Goal: Task Accomplishment & Management: Complete application form

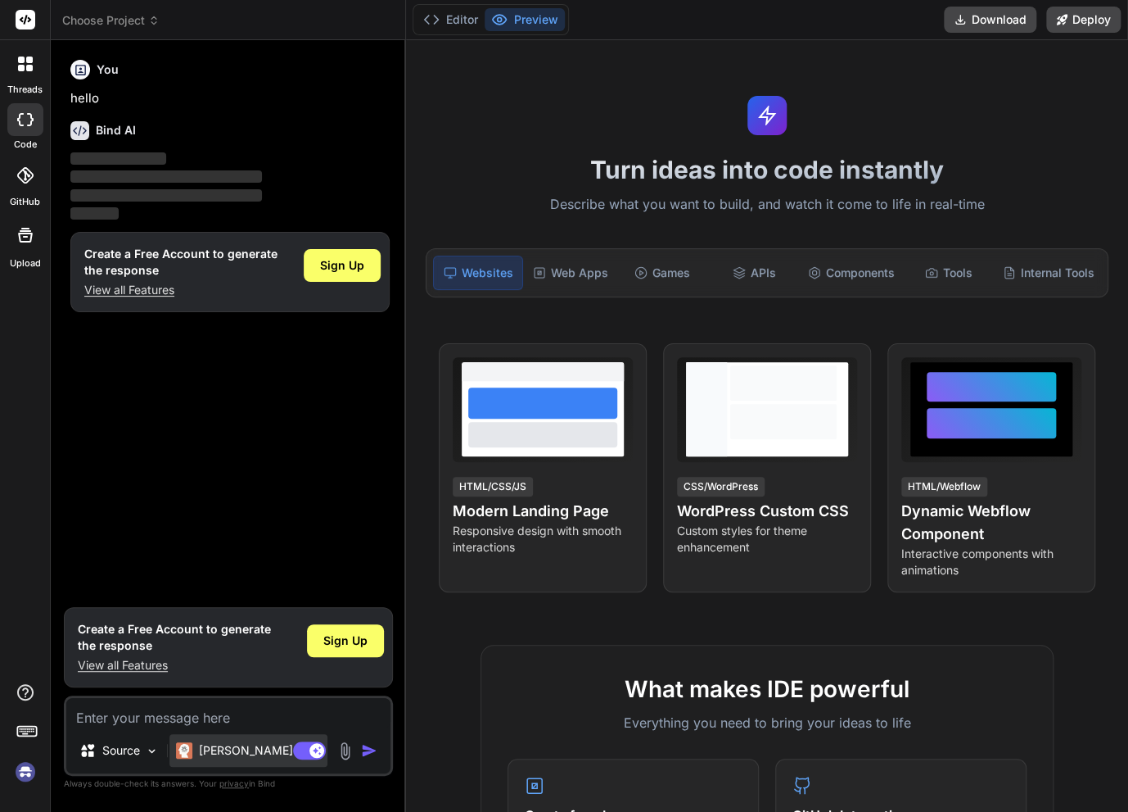
click at [214, 742] on div "[PERSON_NAME] 4 S.." at bounding box center [249, 750] width 158 height 33
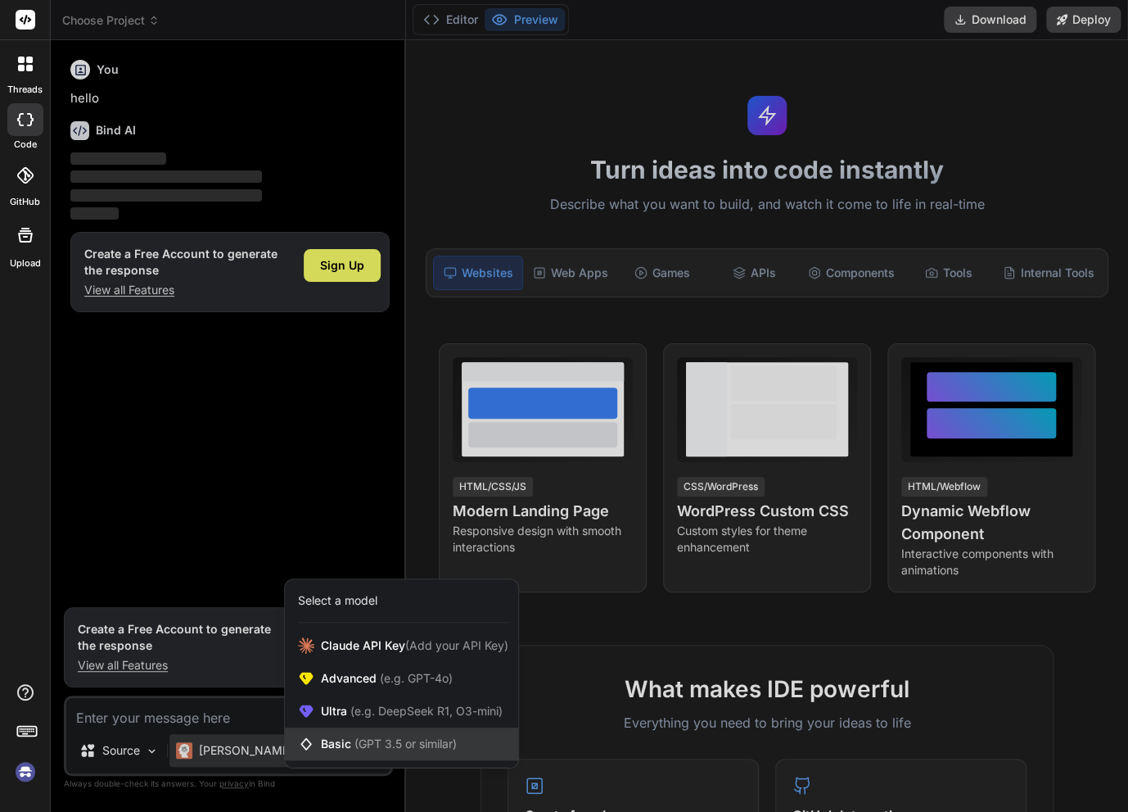
click at [348, 748] on span "Basic (GPT 3.5 or similar)" at bounding box center [389, 743] width 136 height 16
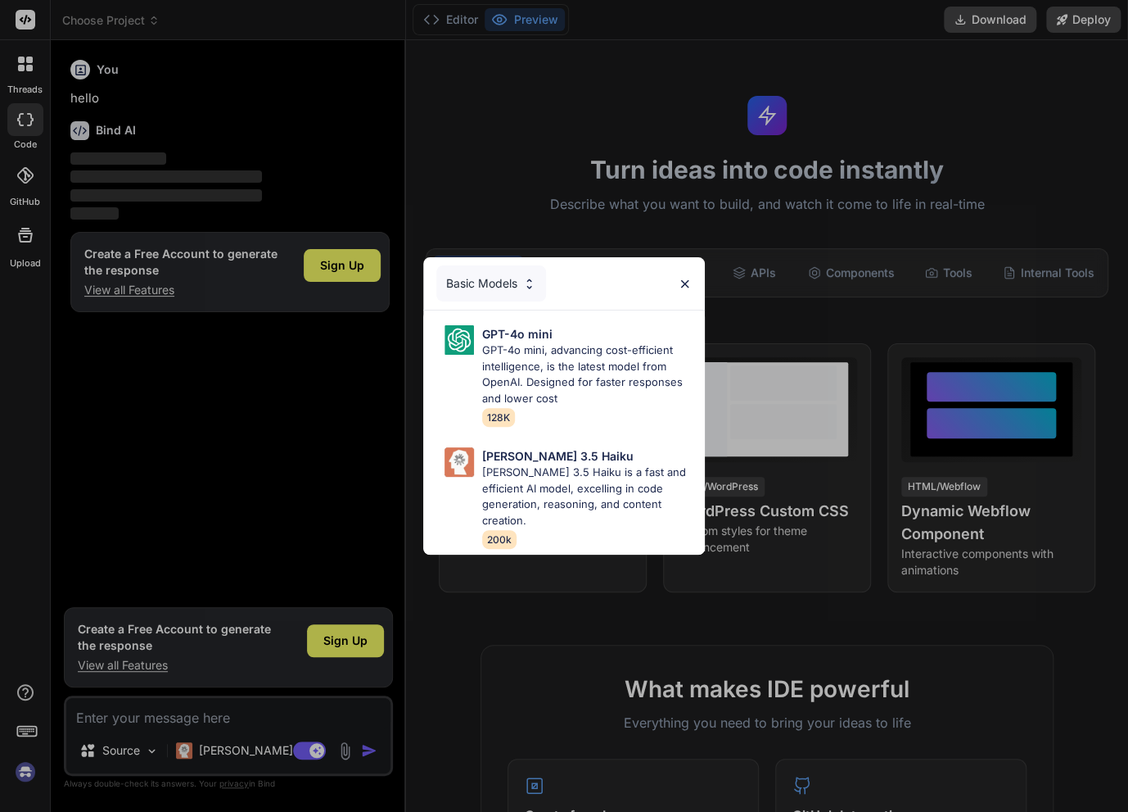
click at [260, 671] on div "Basic Models GPT-4o mini GPT-4o mini, advancing cost-efficient intelligence, is…" at bounding box center [564, 406] width 1128 height 812
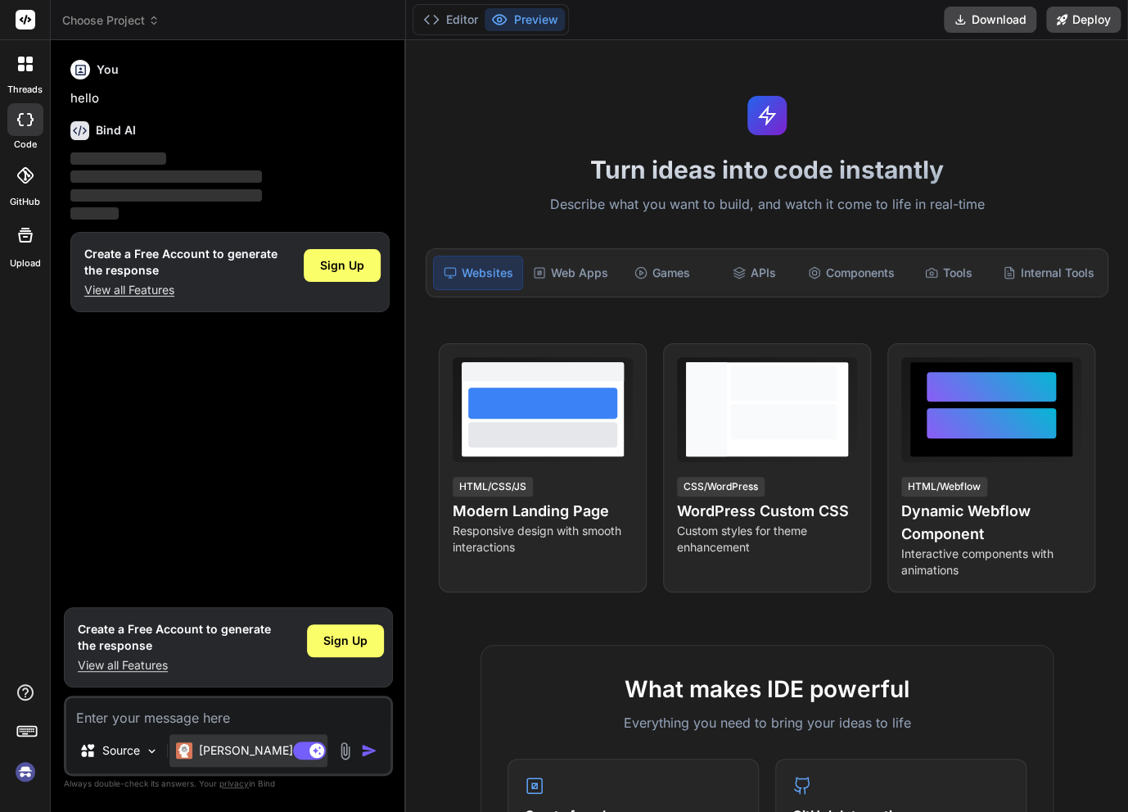
click at [245, 754] on p "[PERSON_NAME] 4 S.." at bounding box center [260, 750] width 122 height 16
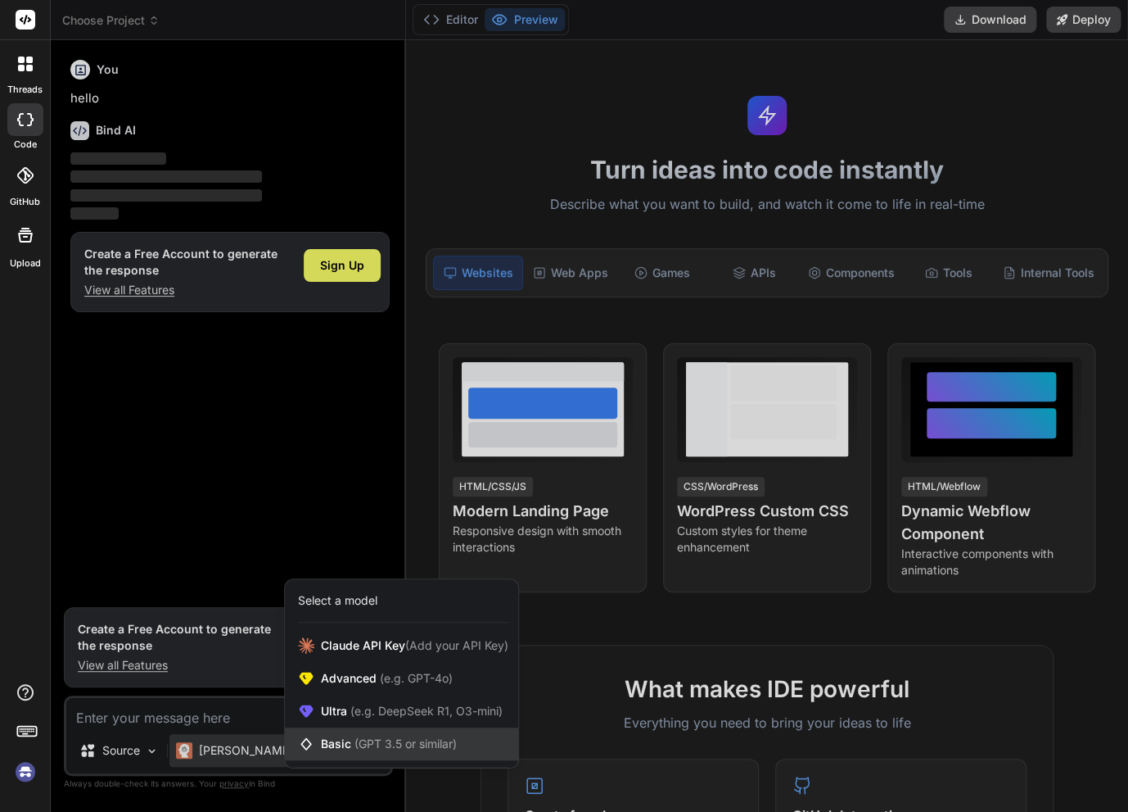
click at [341, 744] on span "Basic (GPT 3.5 or similar)" at bounding box center [389, 743] width 136 height 16
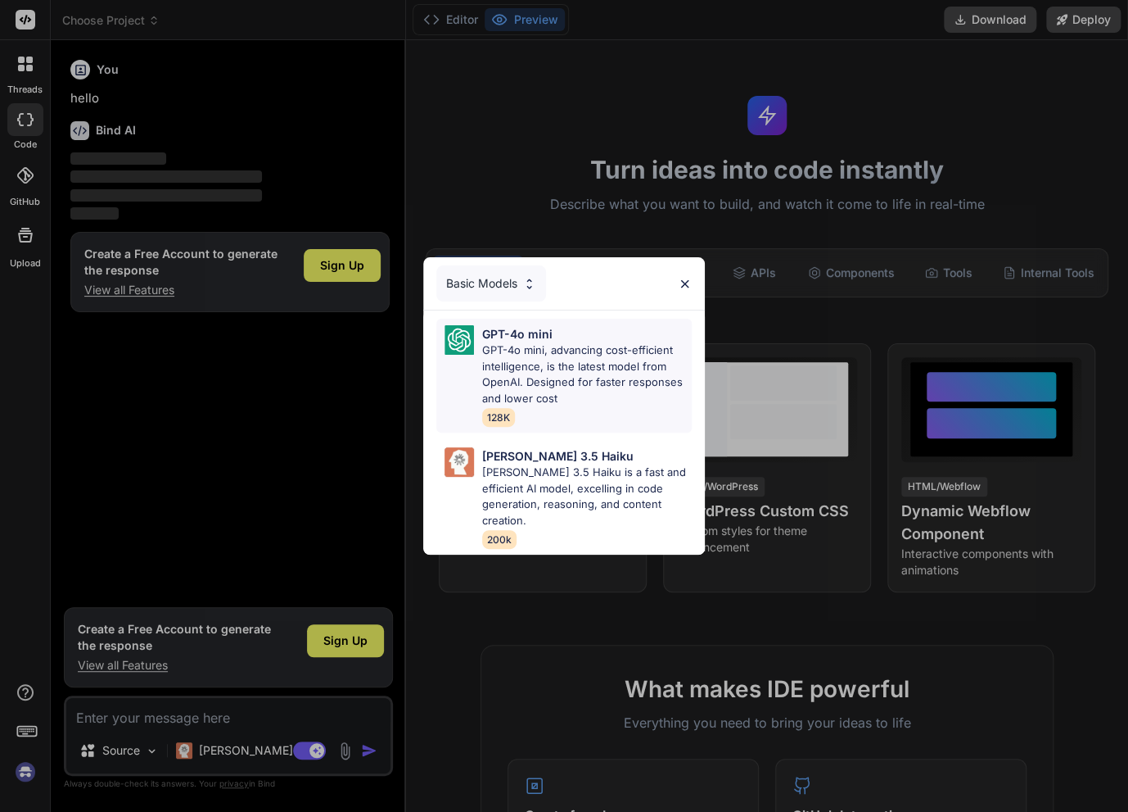
click at [564, 364] on p "GPT-4o mini, advancing cost-efficient intelligence, is the latest model from Op…" at bounding box center [587, 374] width 210 height 64
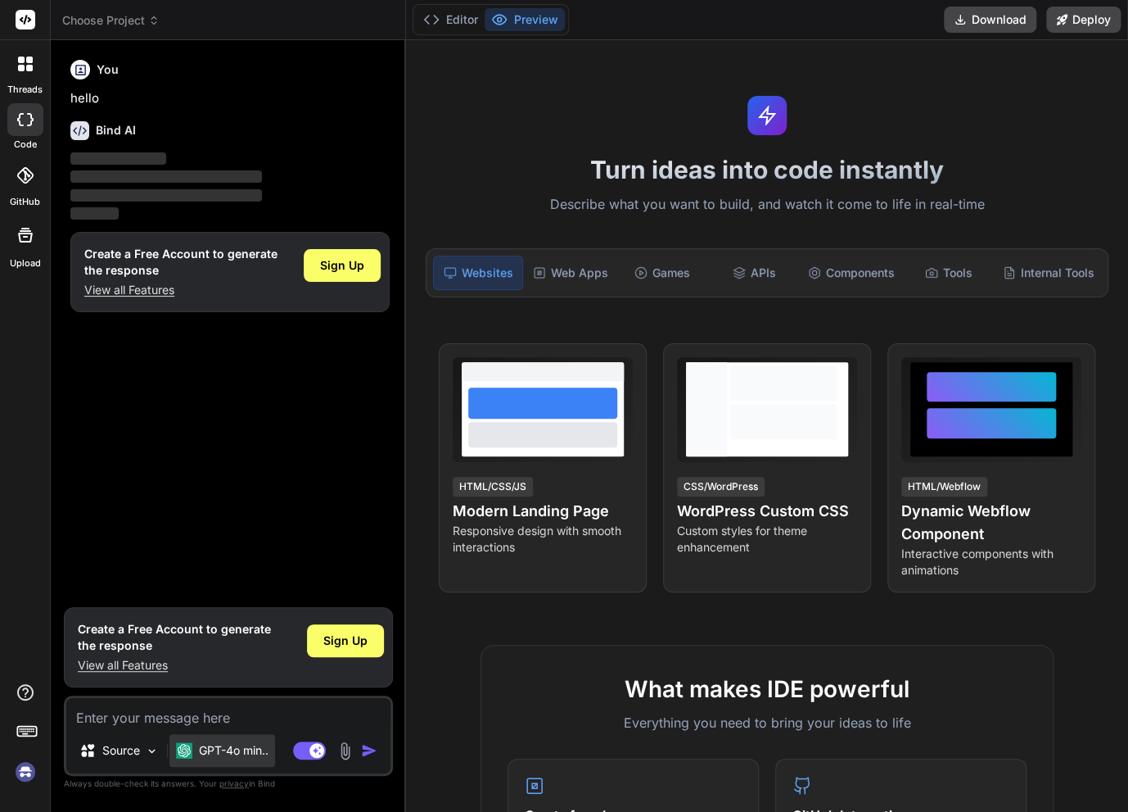
click at [223, 754] on p "GPT-4o min.." at bounding box center [234, 750] width 70 height 16
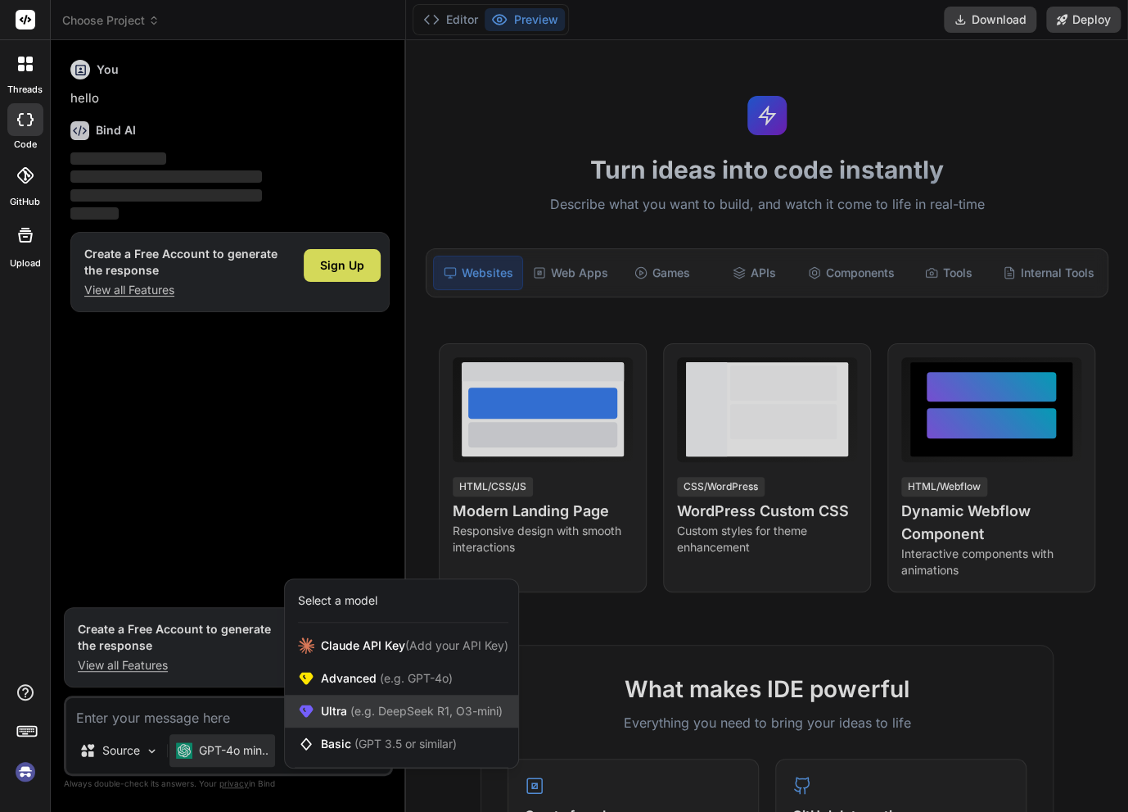
click at [359, 716] on span "(e.g. DeepSeek R1, O3-mini)" at bounding box center [425, 710] width 156 height 14
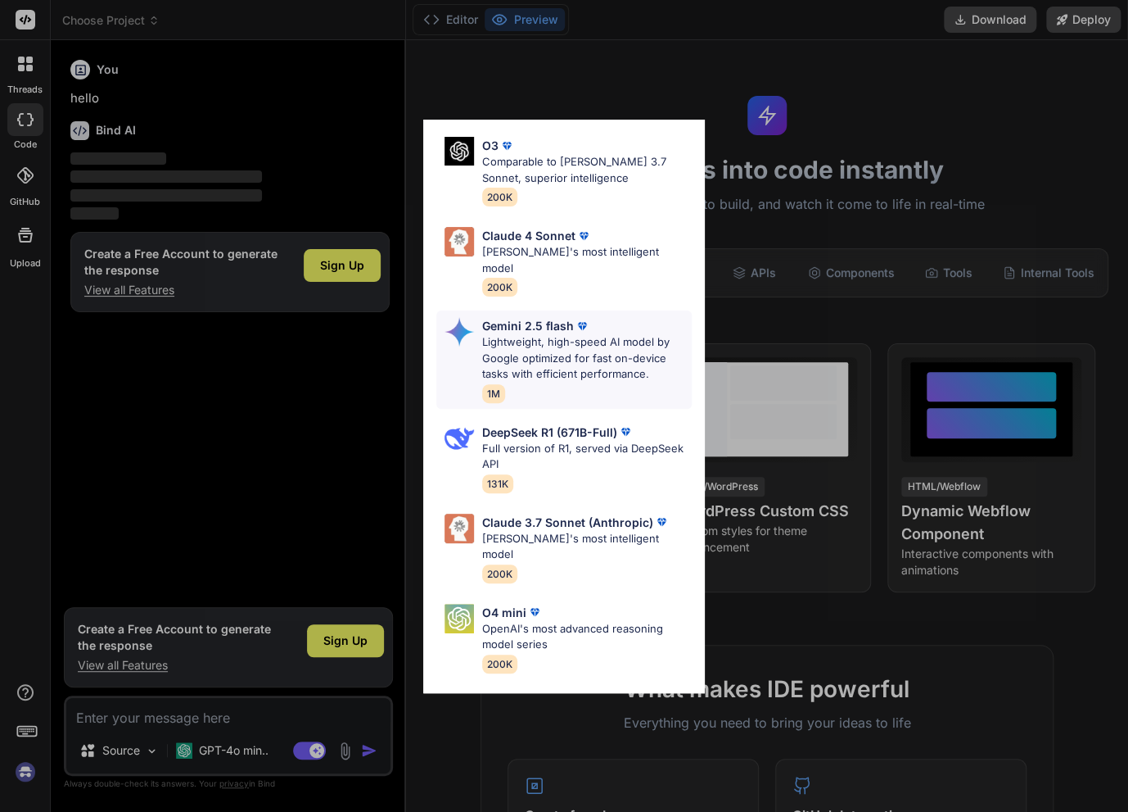
scroll to position [250, 0]
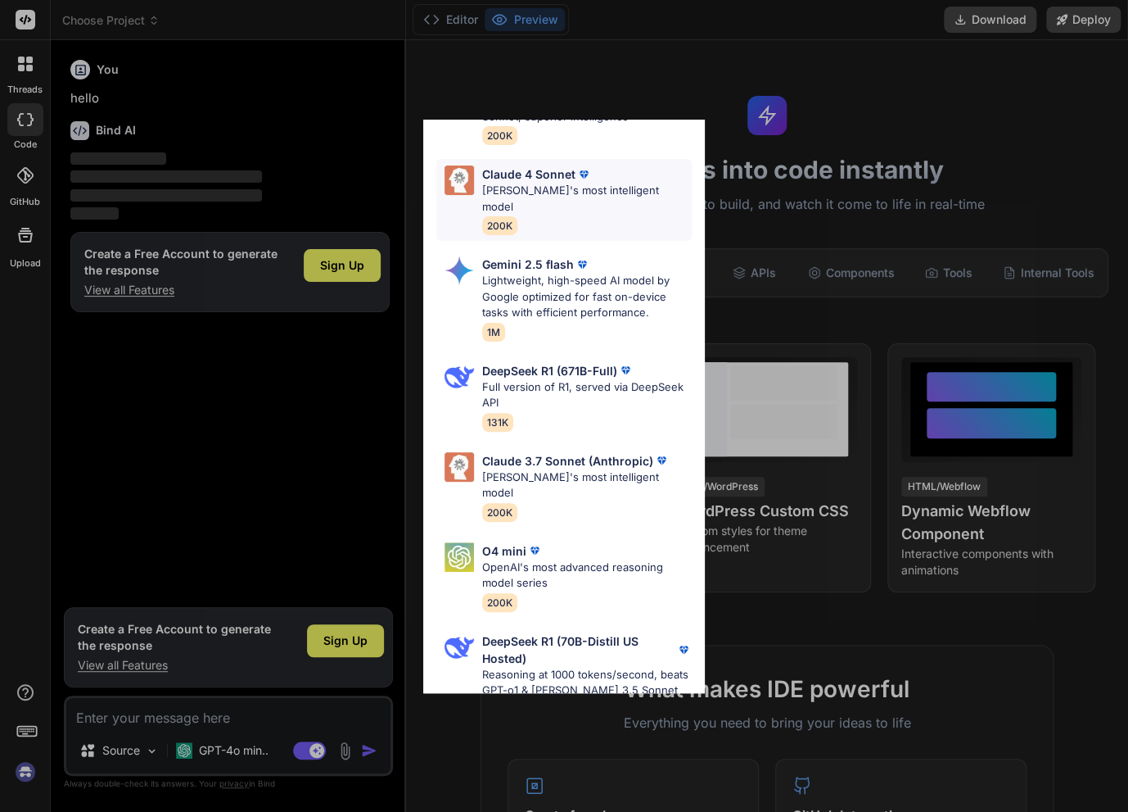
click at [519, 188] on p "[PERSON_NAME]'s most intelligent model" at bounding box center [587, 199] width 210 height 32
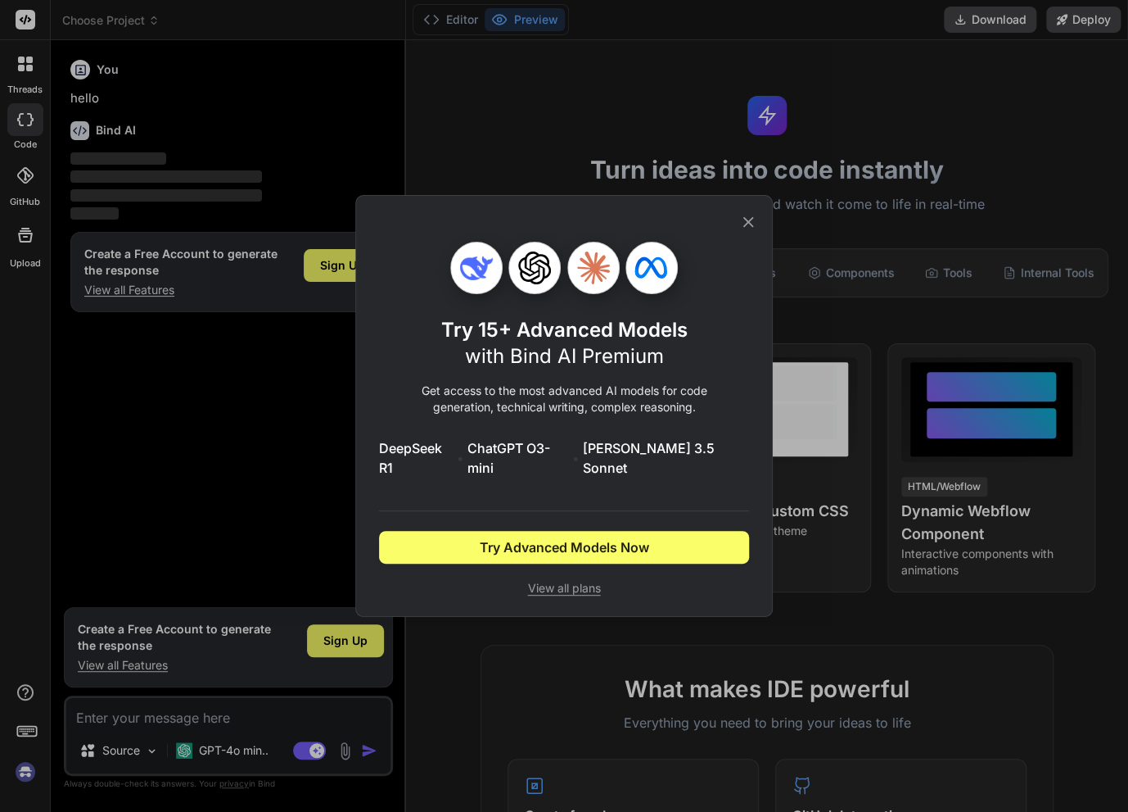
scroll to position [0, 0]
click at [227, 750] on div "Try 15+ Advanced Models with Bind AI Premium Get access to the most advanced AI…" at bounding box center [564, 406] width 1128 height 812
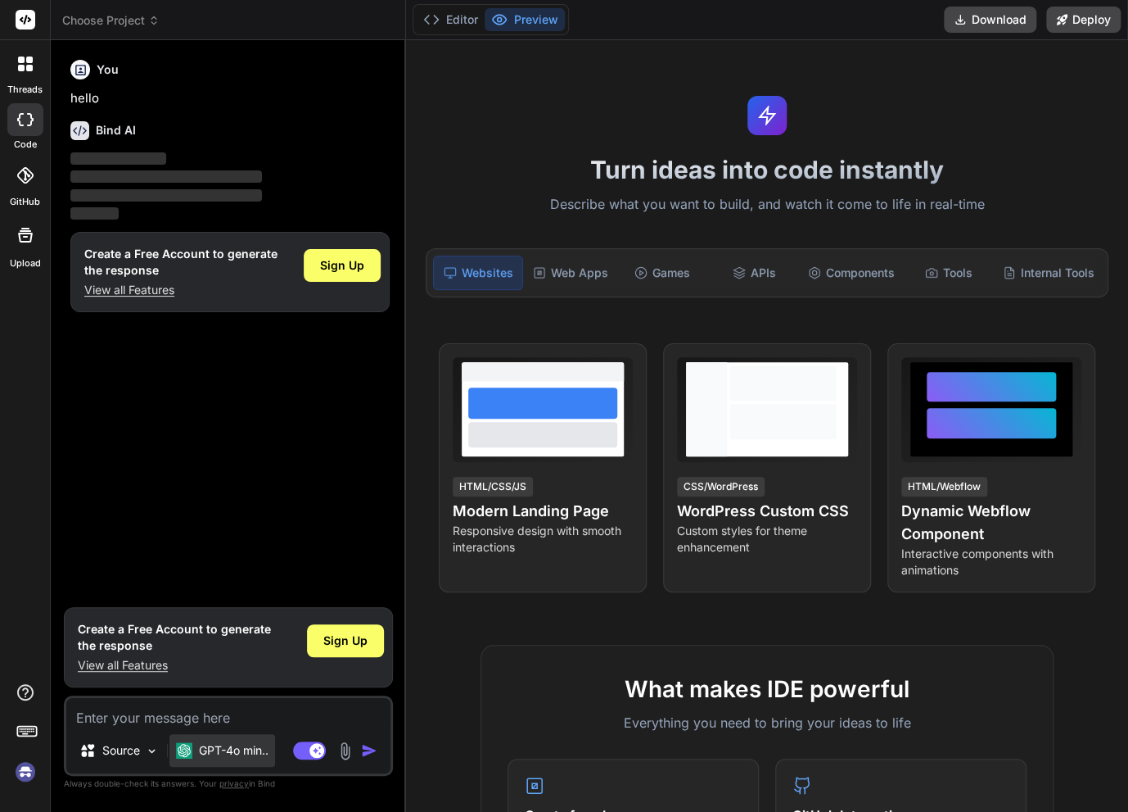
click at [203, 755] on p "GPT-4o min.." at bounding box center [234, 750] width 70 height 16
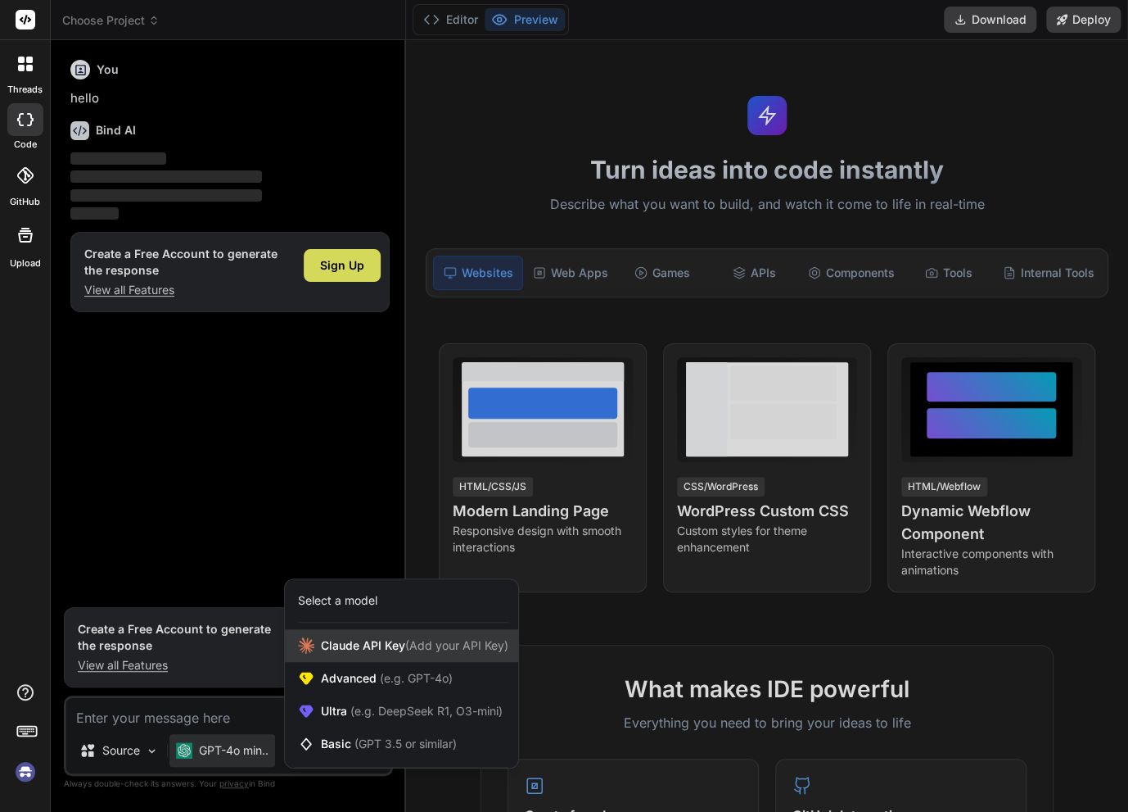
click at [349, 647] on span "[PERSON_NAME] Key (Add your API Key)" at bounding box center [415, 645] width 188 height 16
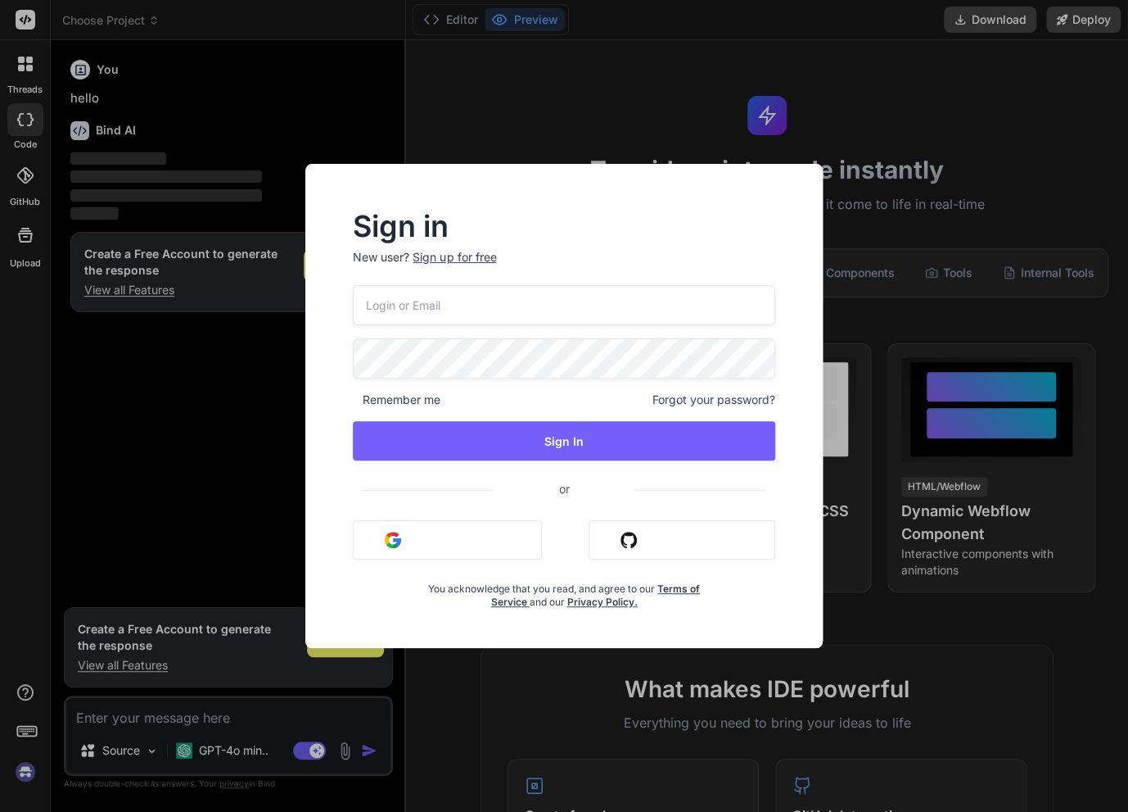
click at [764, 138] on div "Sign in New user? Sign up for free Remember me Forgot your password? Sign In or…" at bounding box center [564, 406] width 1128 height 812
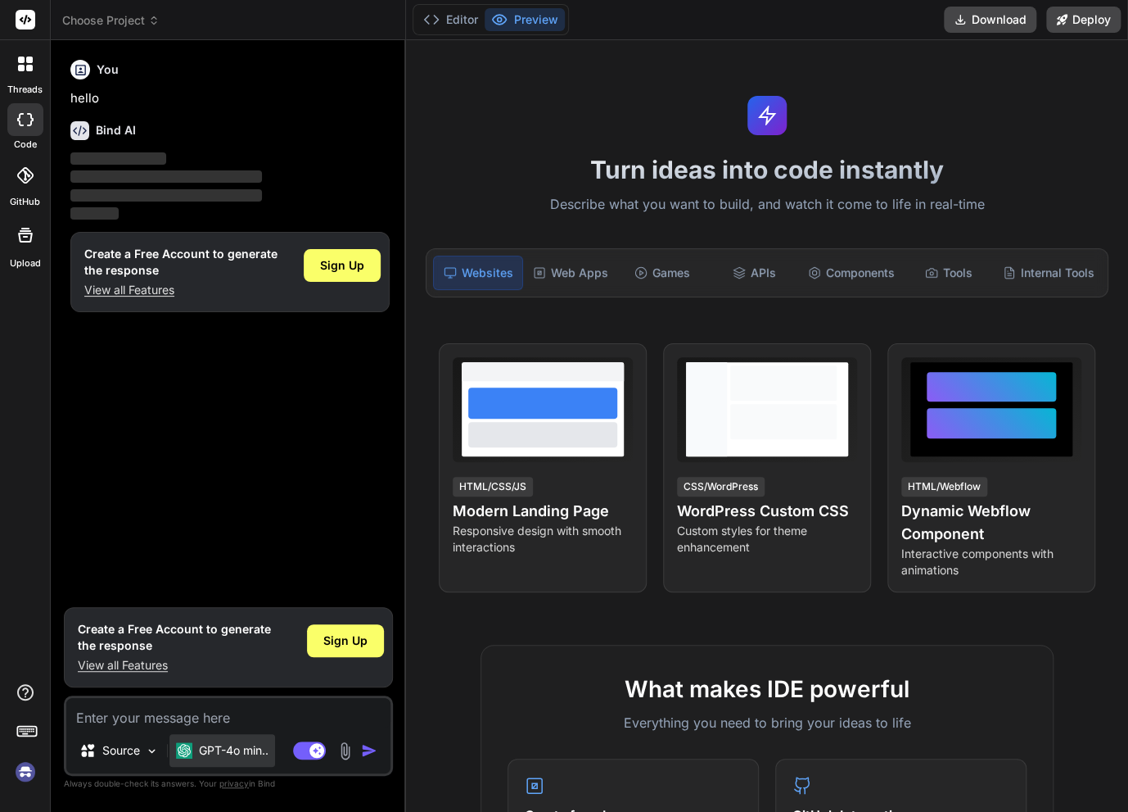
click at [205, 754] on p "GPT-4o min.." at bounding box center [234, 750] width 70 height 16
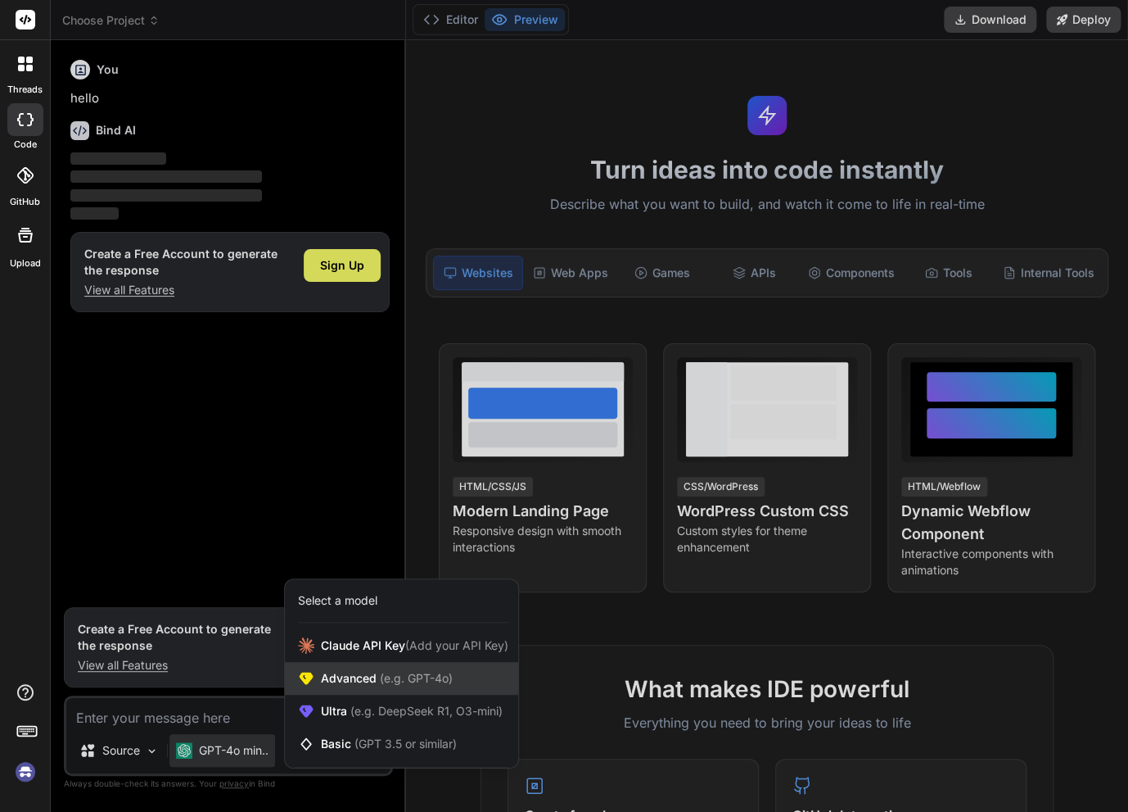
click at [443, 680] on span "(e.g. GPT-4o)" at bounding box center [415, 678] width 76 height 14
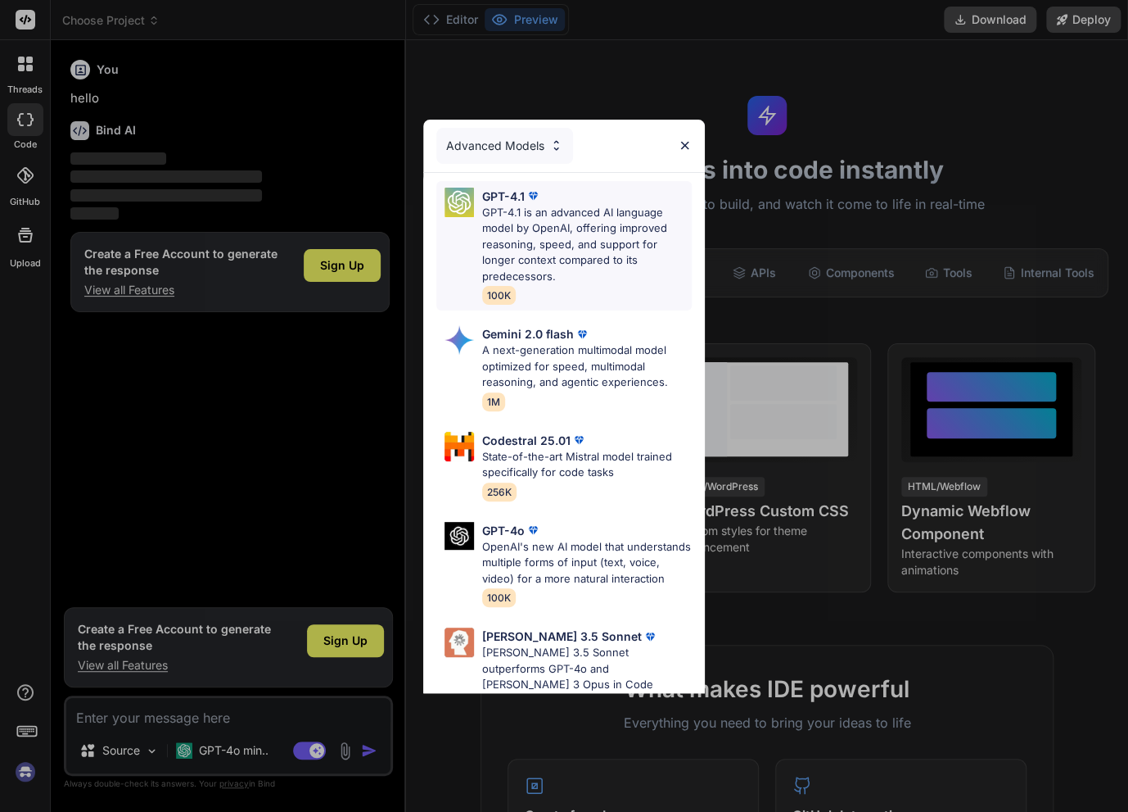
click at [549, 227] on p "GPT-4.1 is an advanced AI language model by OpenAI, offering improved reasoning…" at bounding box center [587, 245] width 210 height 80
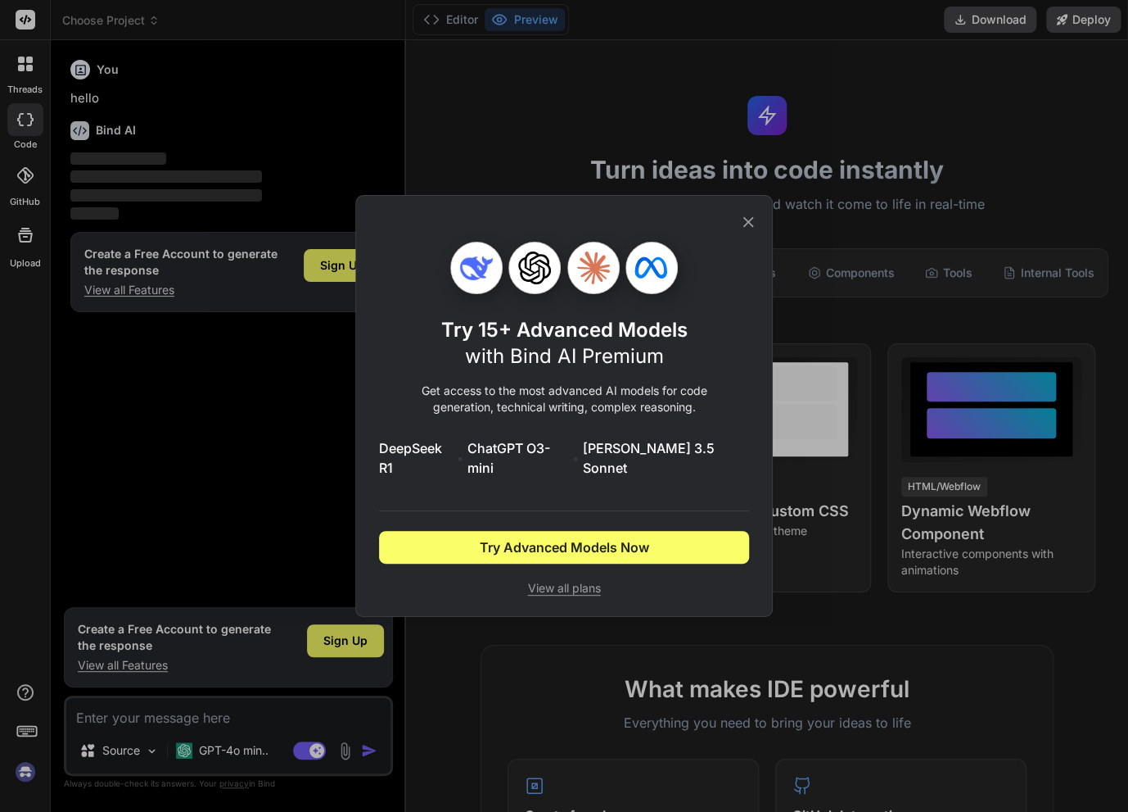
click at [746, 231] on icon at bounding box center [748, 222] width 18 height 18
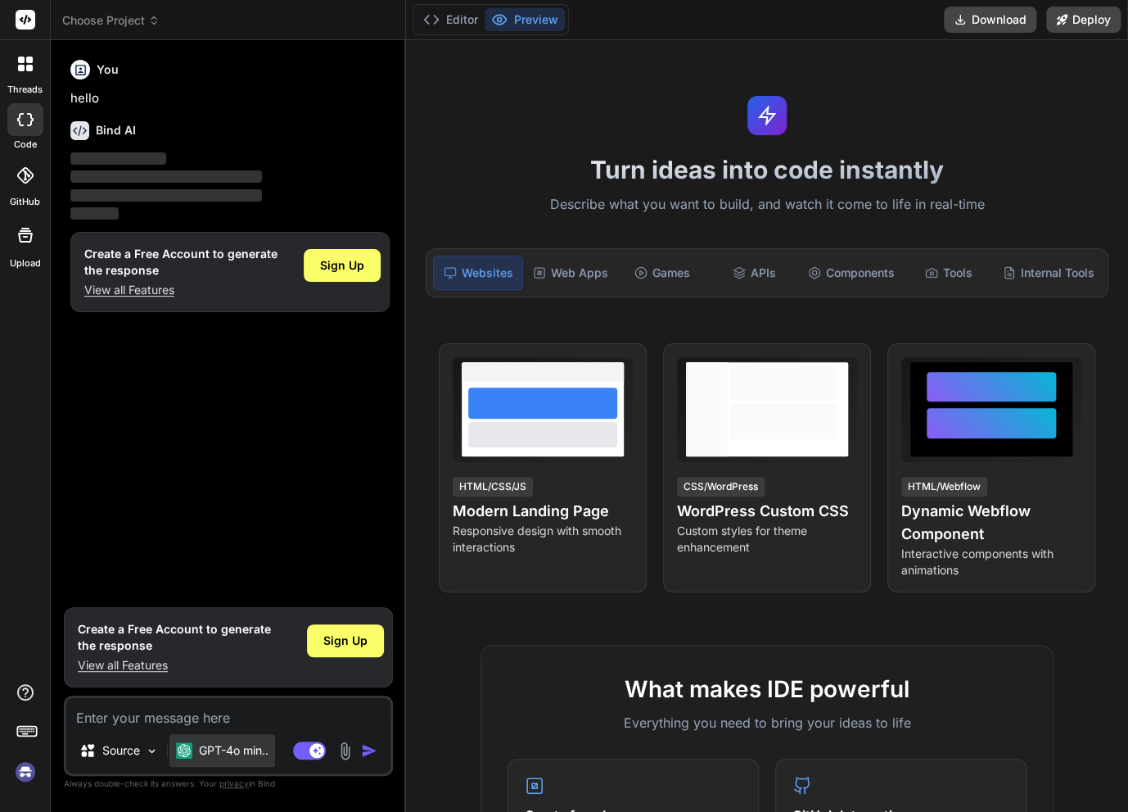
click at [215, 747] on p "GPT-4o min.." at bounding box center [234, 750] width 70 height 16
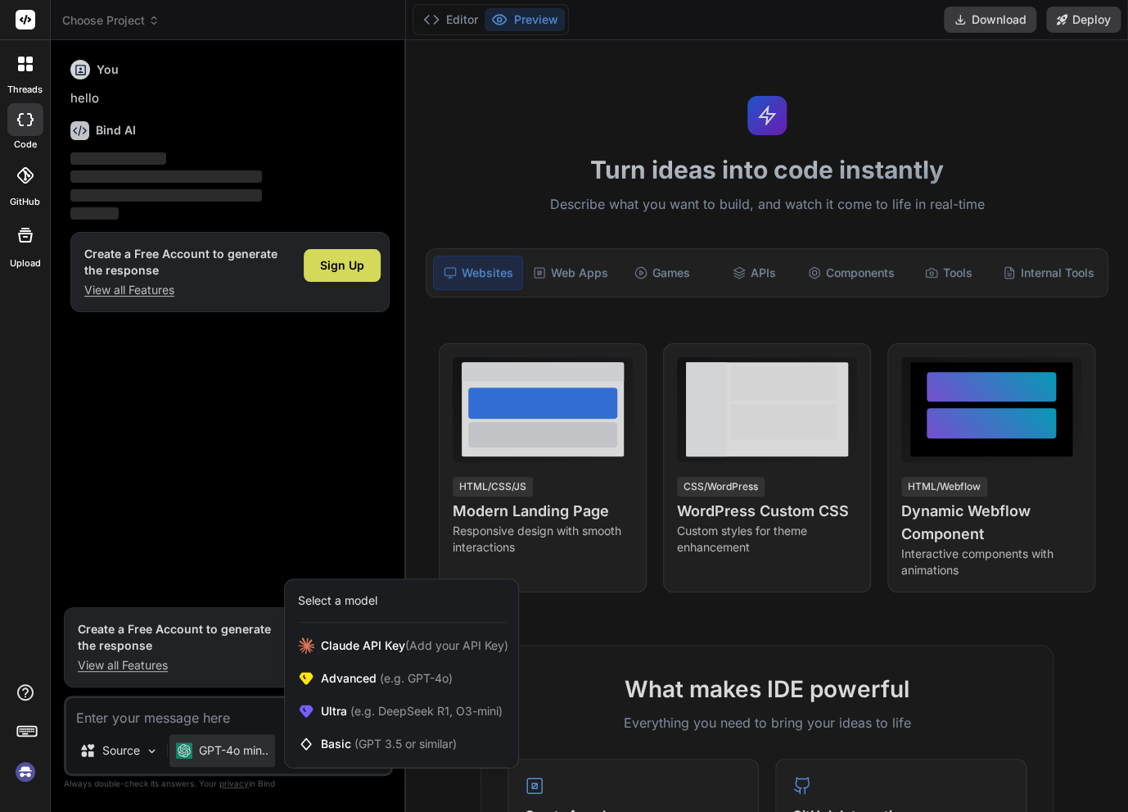
click at [355, 285] on div at bounding box center [564, 406] width 1128 height 812
type textarea "x"
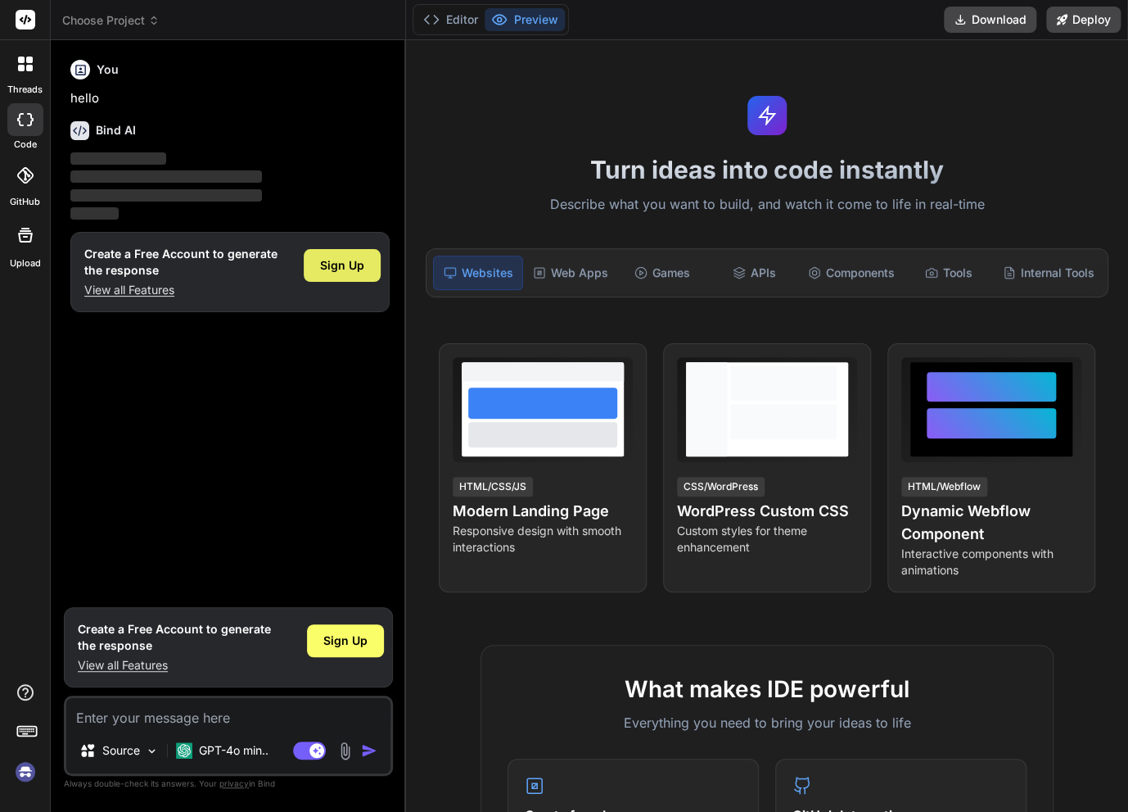
click at [355, 269] on span "Sign Up" at bounding box center [342, 265] width 44 height 16
click at [351, 270] on span "Sign Up" at bounding box center [342, 265] width 44 height 16
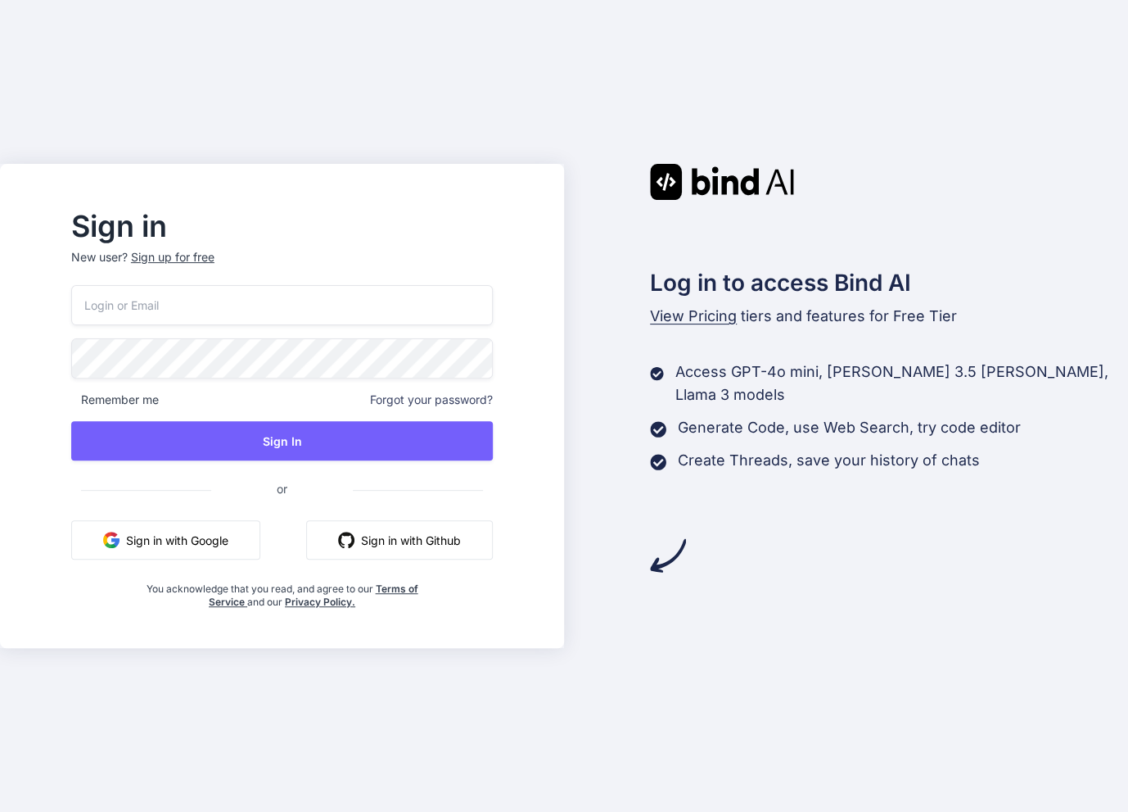
click at [312, 306] on input "email" at bounding box center [282, 305] width 422 height 40
click at [201, 255] on div "Sign up for free" at bounding box center [173, 257] width 84 height 16
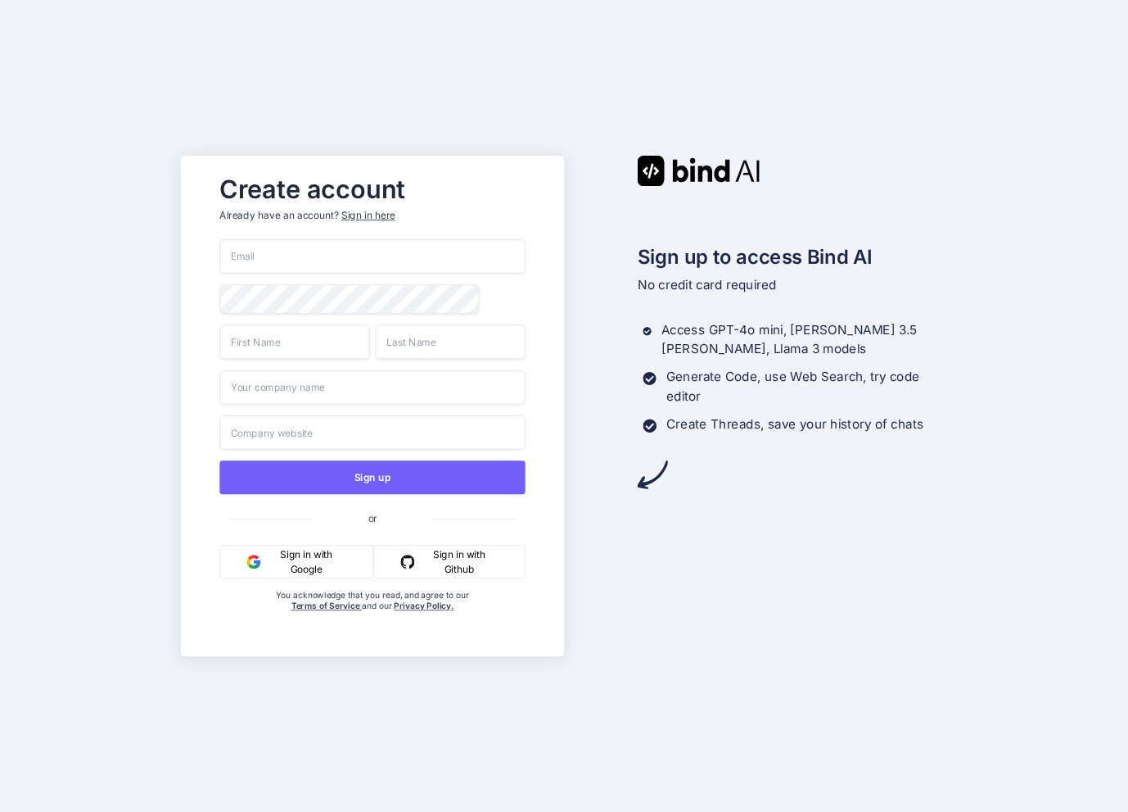
click at [268, 255] on input "email" at bounding box center [371, 256] width 305 height 34
type input "destinnealy@gmail.com"
type input "Destin"
type input "Nealy"
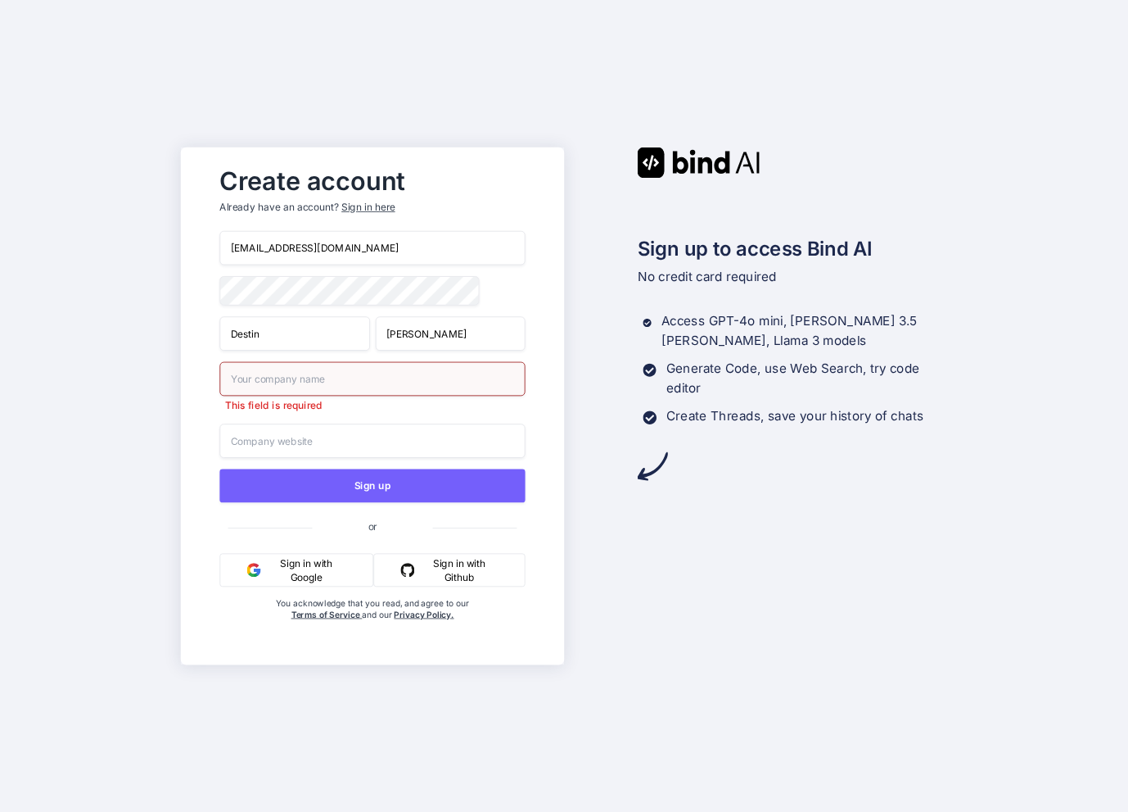
click at [264, 568] on button "Sign in with Google" at bounding box center [296, 570] width 154 height 34
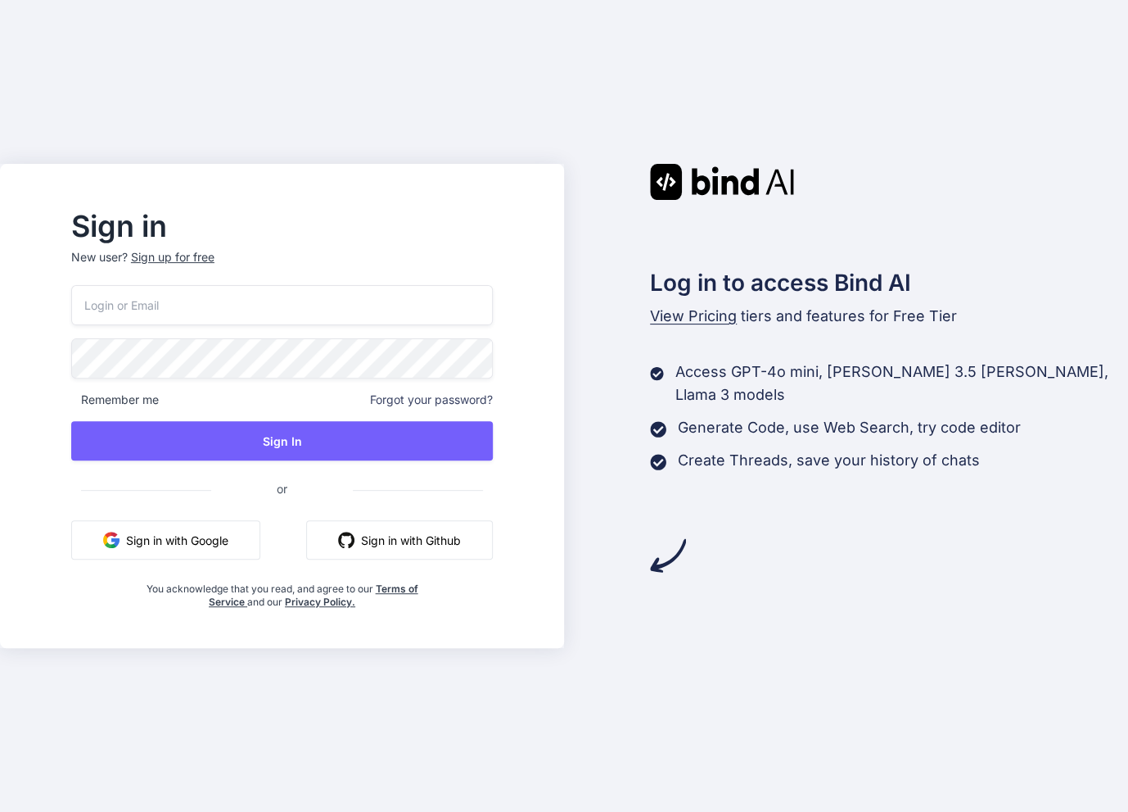
click at [206, 541] on button "Sign in with Google" at bounding box center [165, 539] width 189 height 39
click at [710, 192] on img at bounding box center [722, 182] width 144 height 36
